Goal: Find specific page/section: Find specific page/section

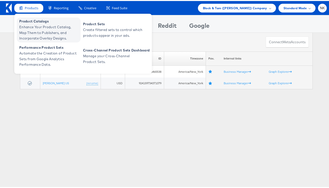
click at [34, 19] on span "Product Catalogs" at bounding box center [49, 21] width 60 height 6
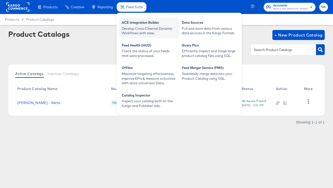
click at [128, 23] on div "ACE Integration Builder" at bounding box center [149, 23] width 55 height 6
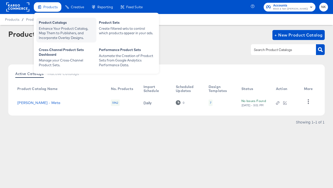
click at [53, 22] on div "Product Catalogs" at bounding box center [66, 23] width 55 height 6
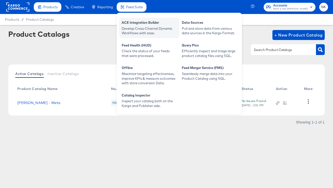
click at [137, 28] on div "Develop Cross-Channel Dynamic Workflows with ease." at bounding box center [149, 30] width 55 height 9
